Goal: Task Accomplishment & Management: Manage account settings

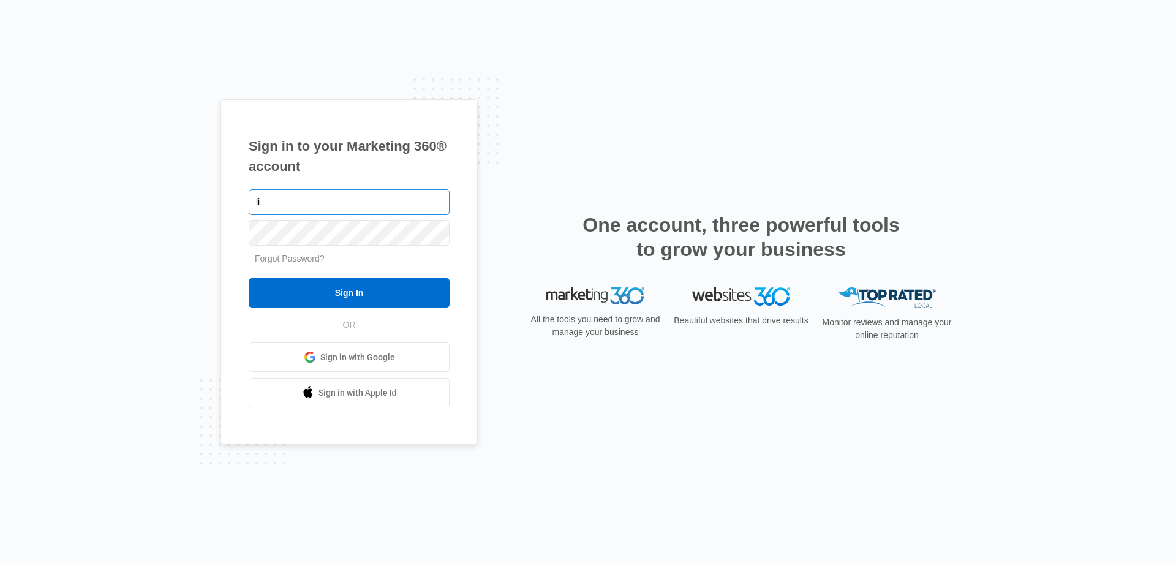
type input "[PERSON_NAME][EMAIL_ADDRESS][PERSON_NAME][DOMAIN_NAME]"
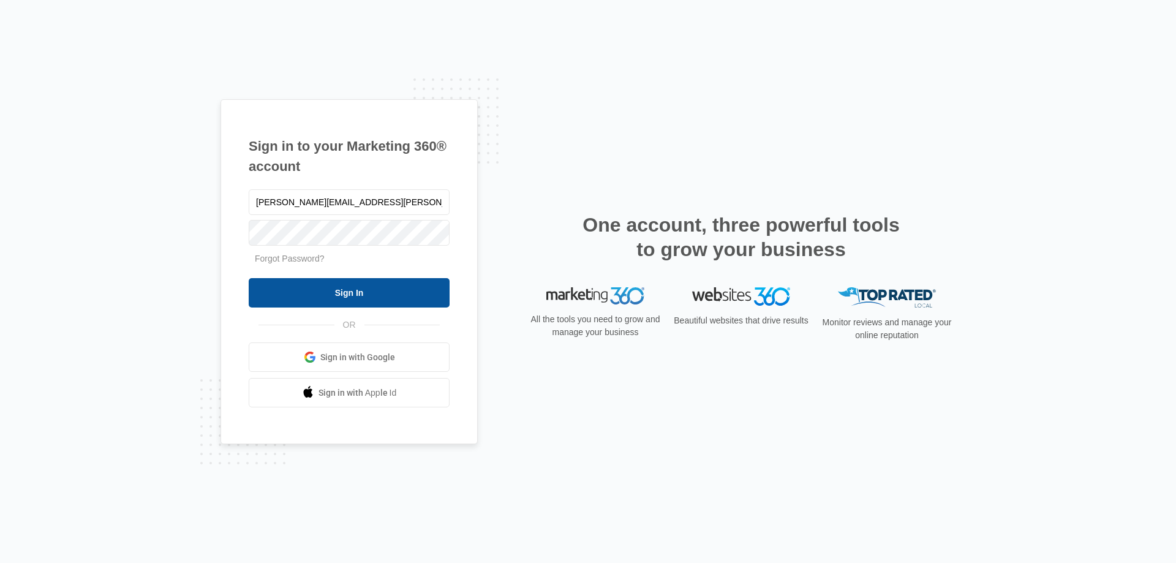
click at [351, 298] on input "Sign In" at bounding box center [349, 292] width 201 height 29
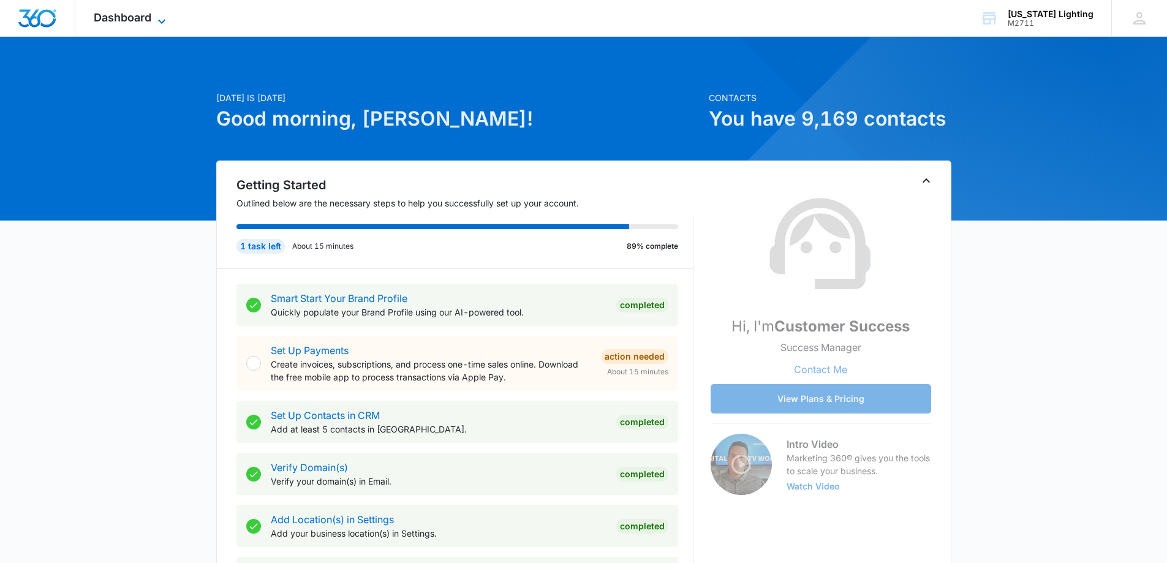
click at [108, 17] on span "Dashboard" at bounding box center [123, 17] width 58 height 13
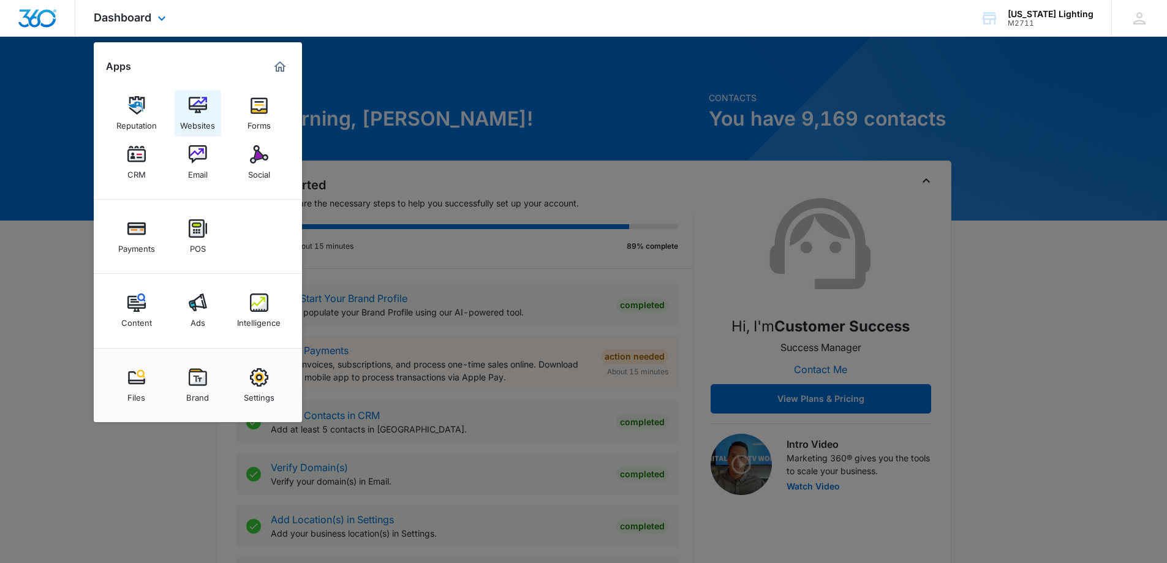
click at [193, 103] on img at bounding box center [198, 105] width 18 height 18
